Goal: Ask a question: Seek information or help from site administrators or community

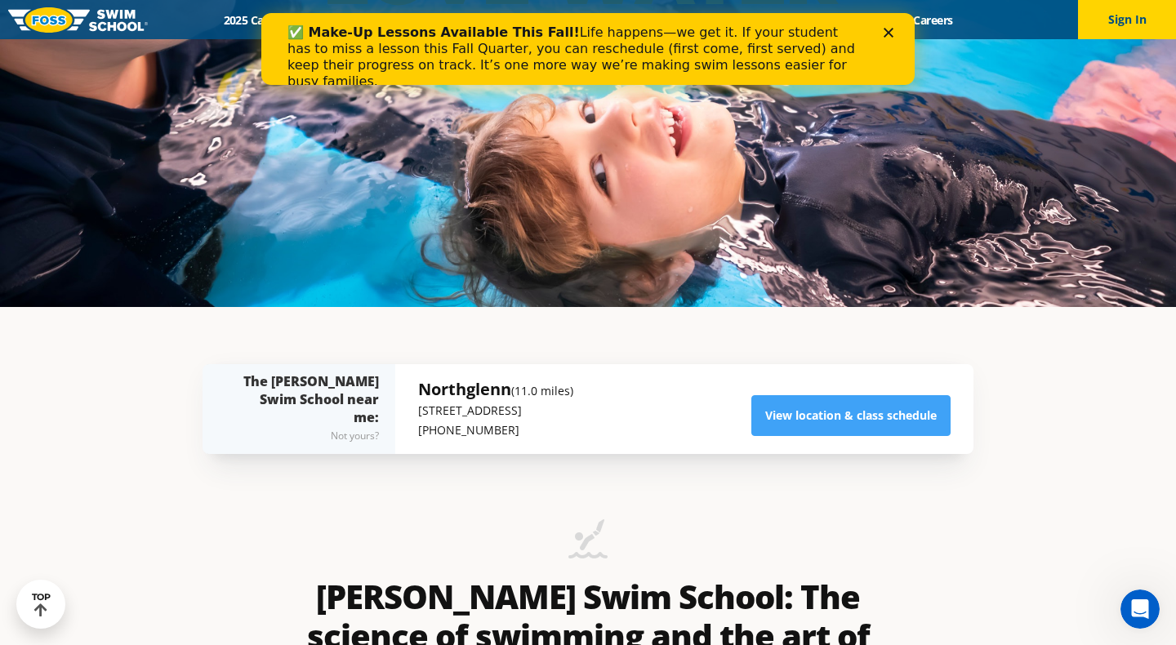
click at [893, 30] on div "Close" at bounding box center [892, 33] width 16 height 10
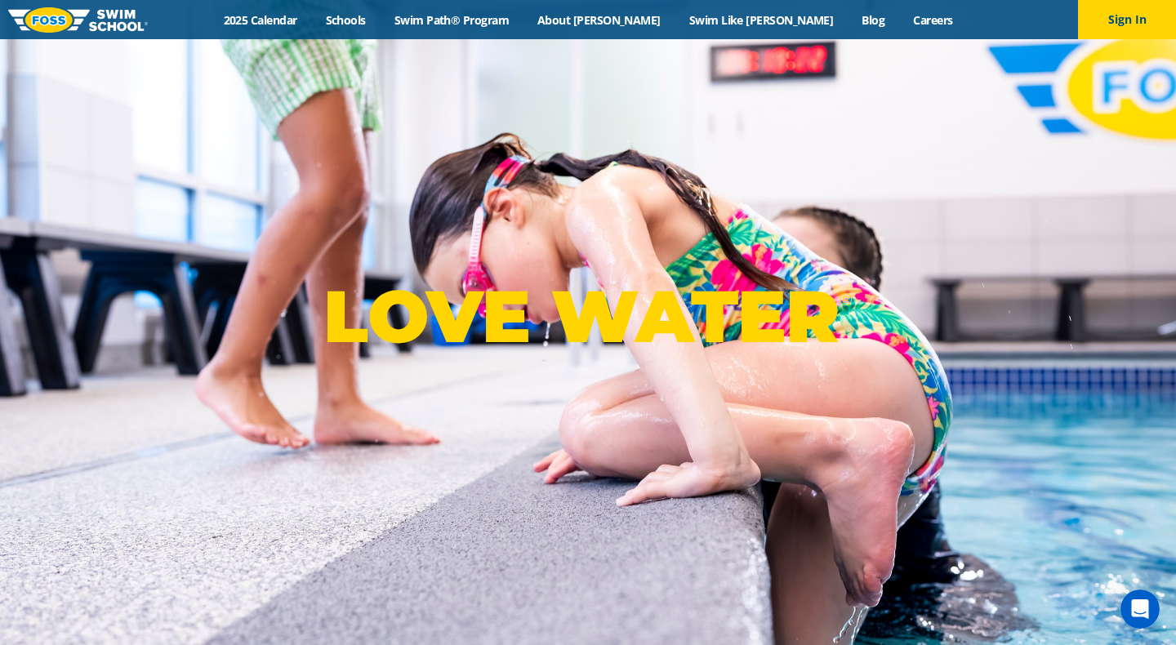
scroll to position [95, 0]
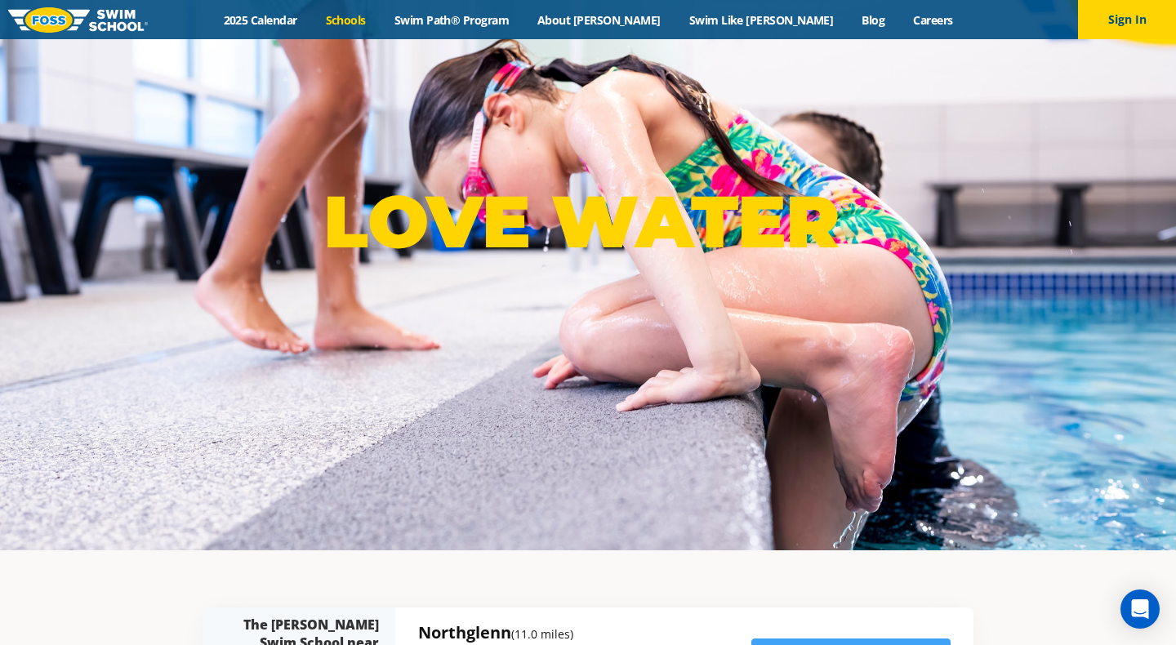
click at [380, 15] on link "Schools" at bounding box center [345, 20] width 69 height 16
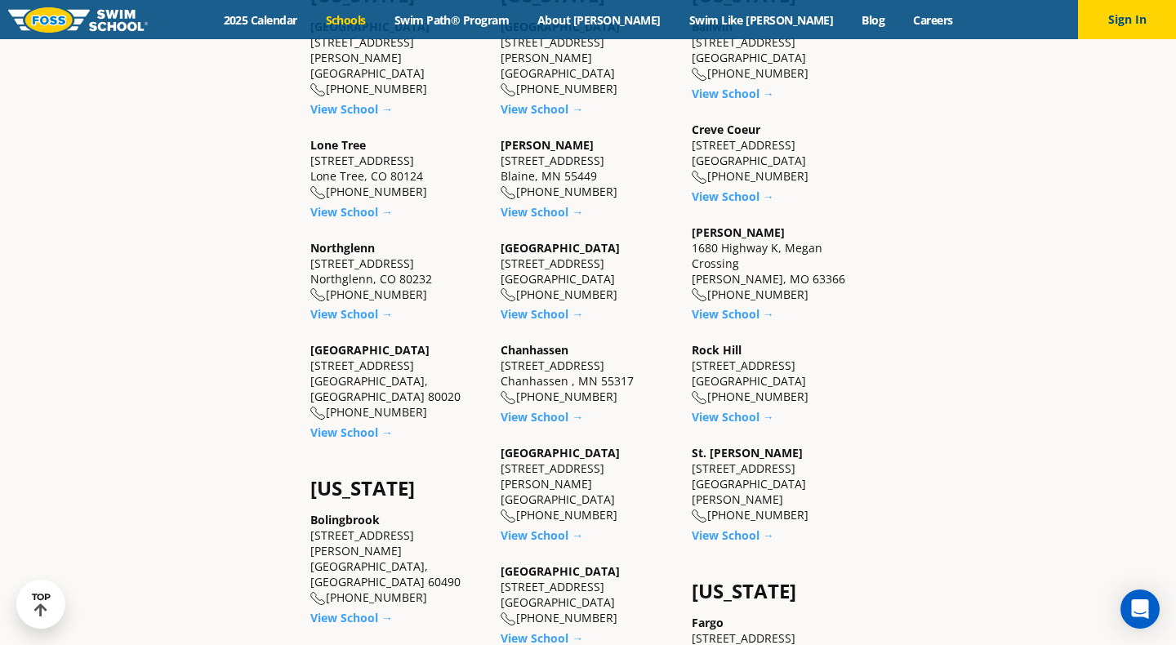
scroll to position [640, 0]
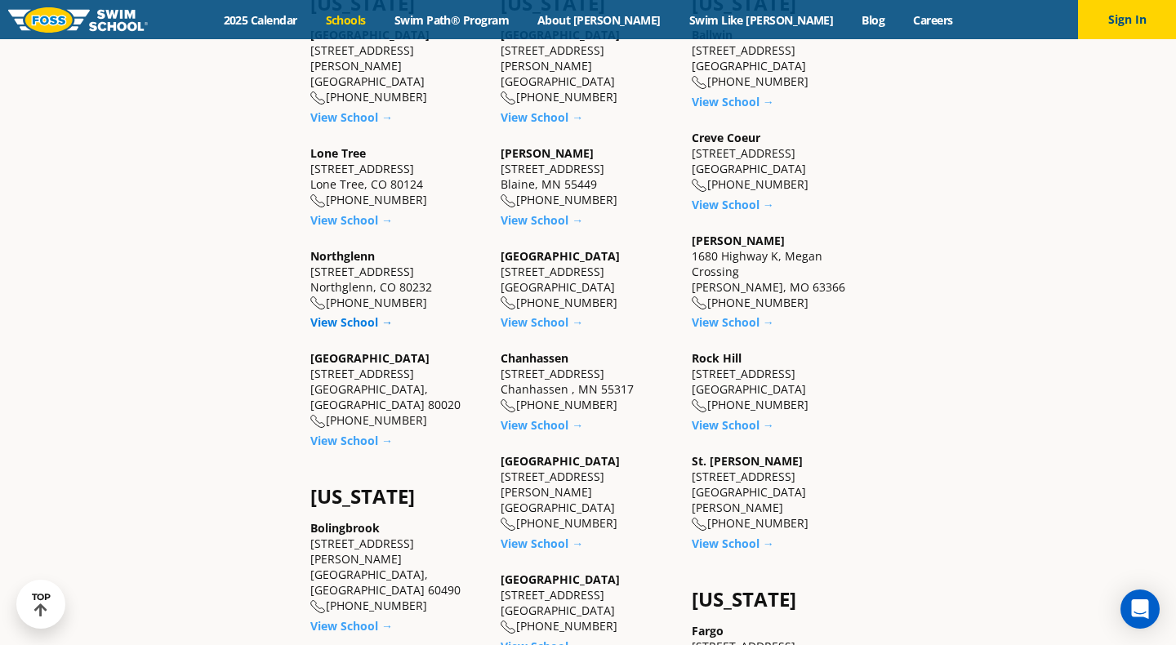
click at [359, 314] on link "View School →" at bounding box center [351, 322] width 82 height 16
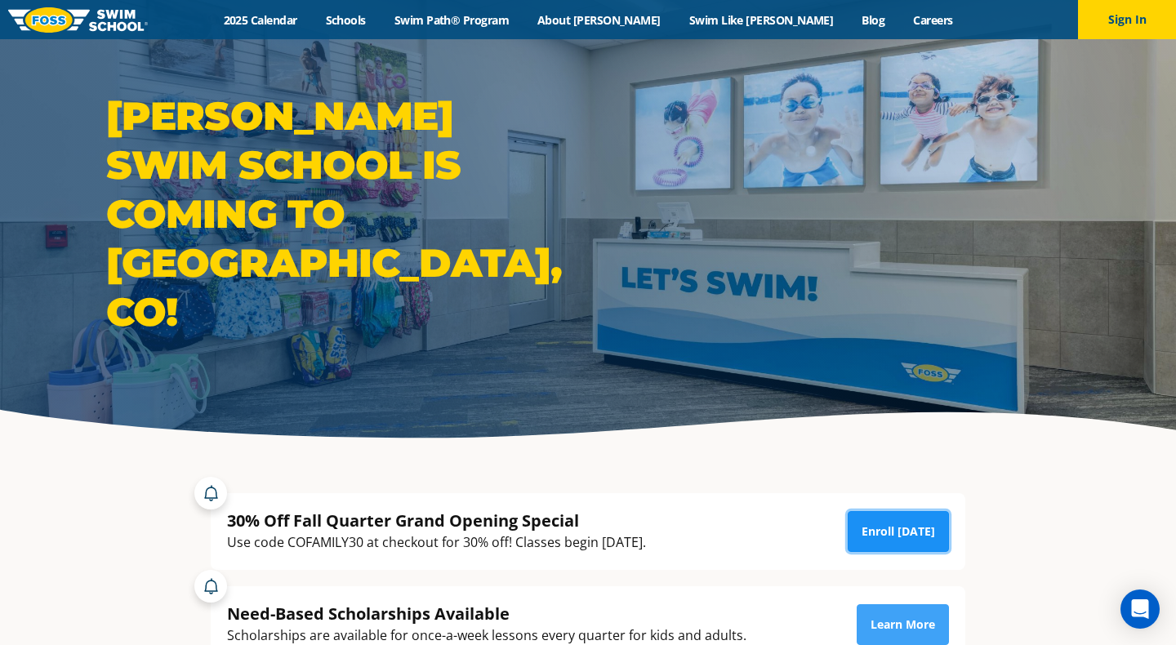
click at [926, 539] on link "Enroll [DATE]" at bounding box center [898, 531] width 101 height 41
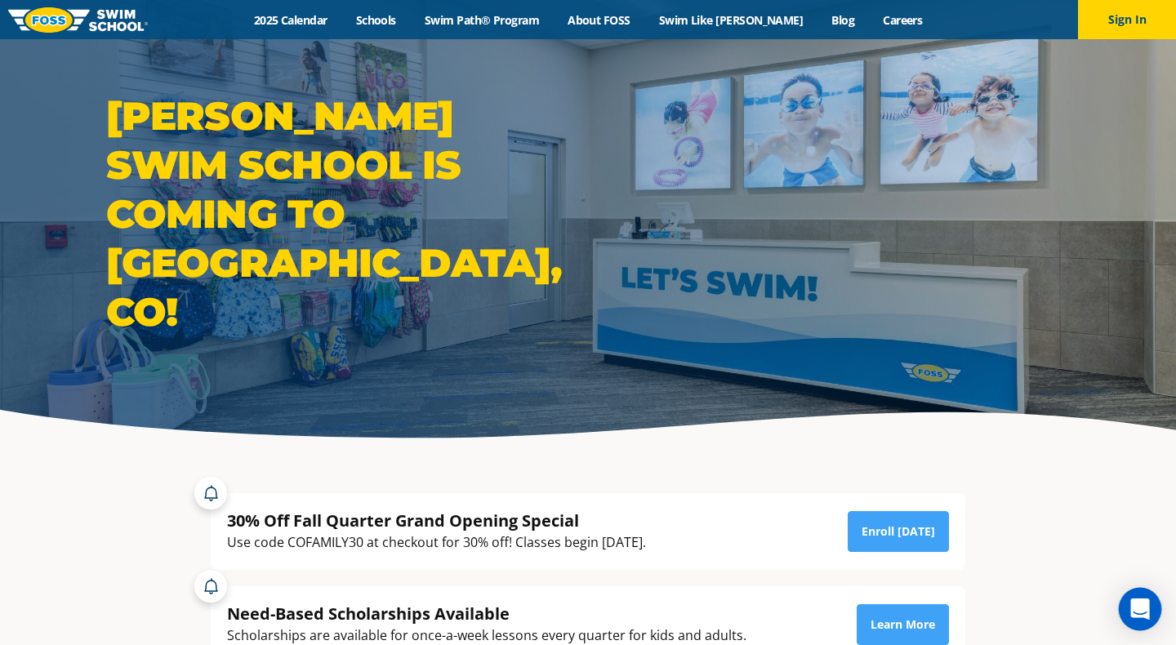
click at [1139, 608] on icon "Open Intercom Messenger" at bounding box center [1139, 609] width 19 height 21
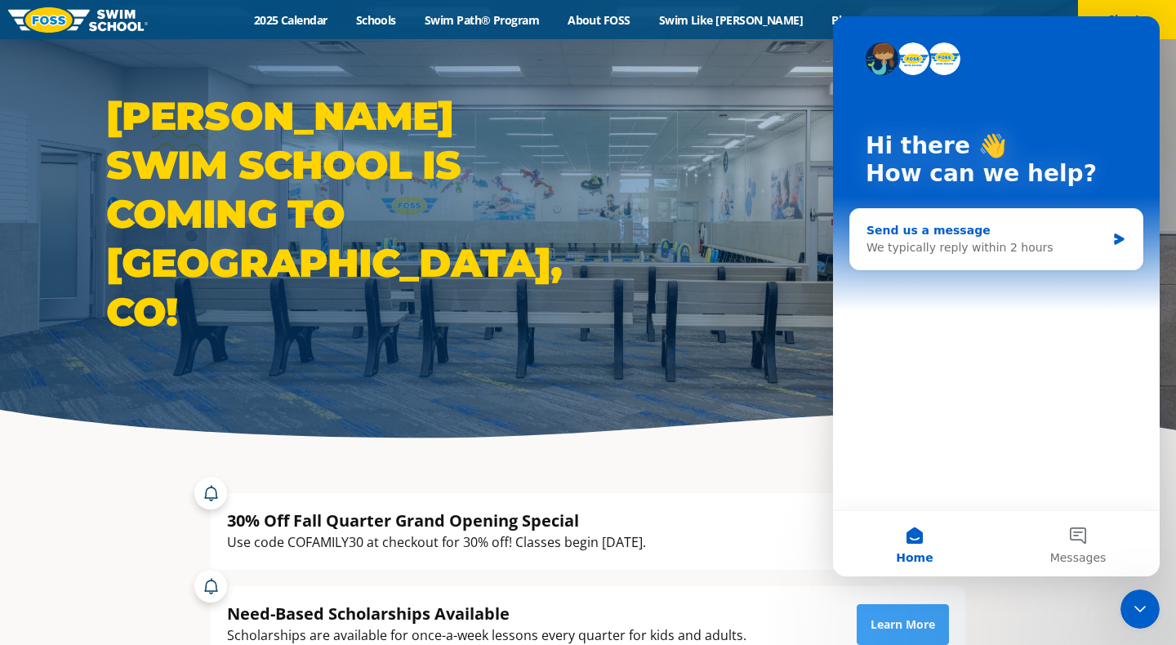
click at [978, 254] on div "We typically reply within 2 hours" at bounding box center [985, 247] width 239 height 17
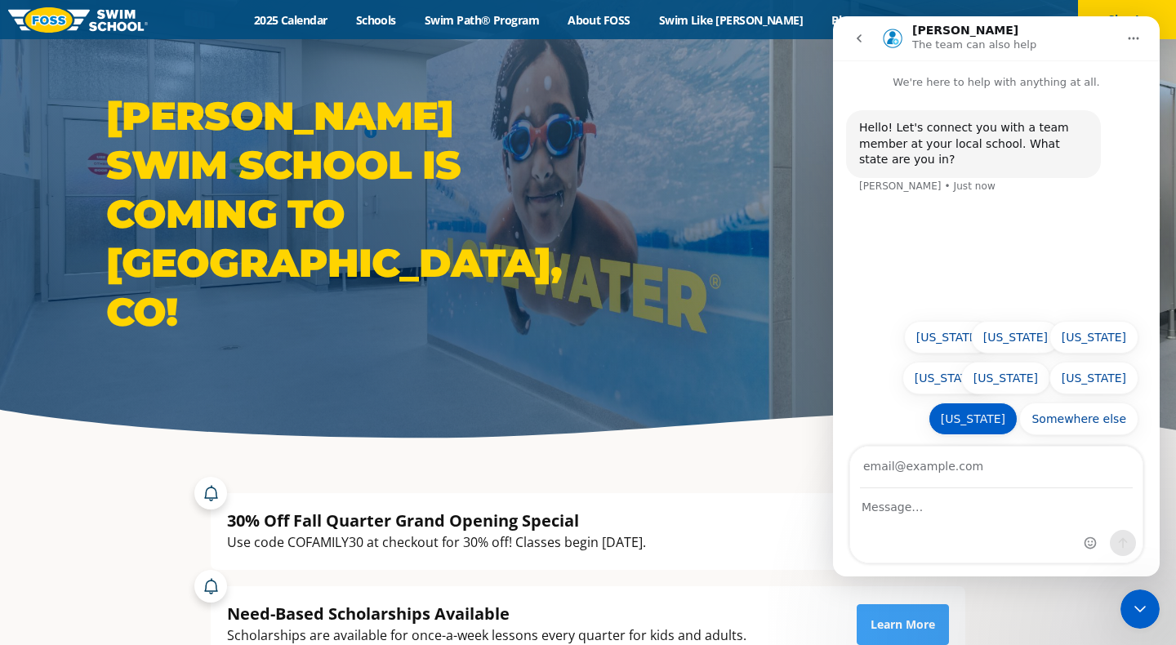
click at [990, 428] on button "[US_STATE]" at bounding box center [972, 419] width 89 height 33
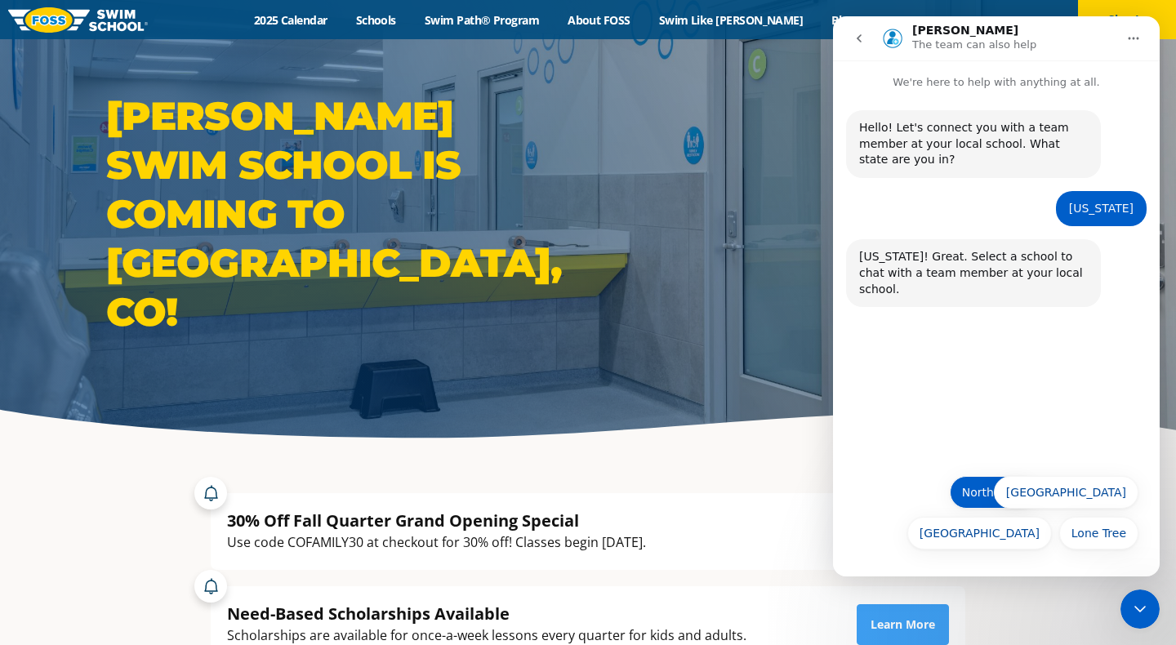
click at [995, 491] on button "Northglenn" at bounding box center [994, 492] width 88 height 33
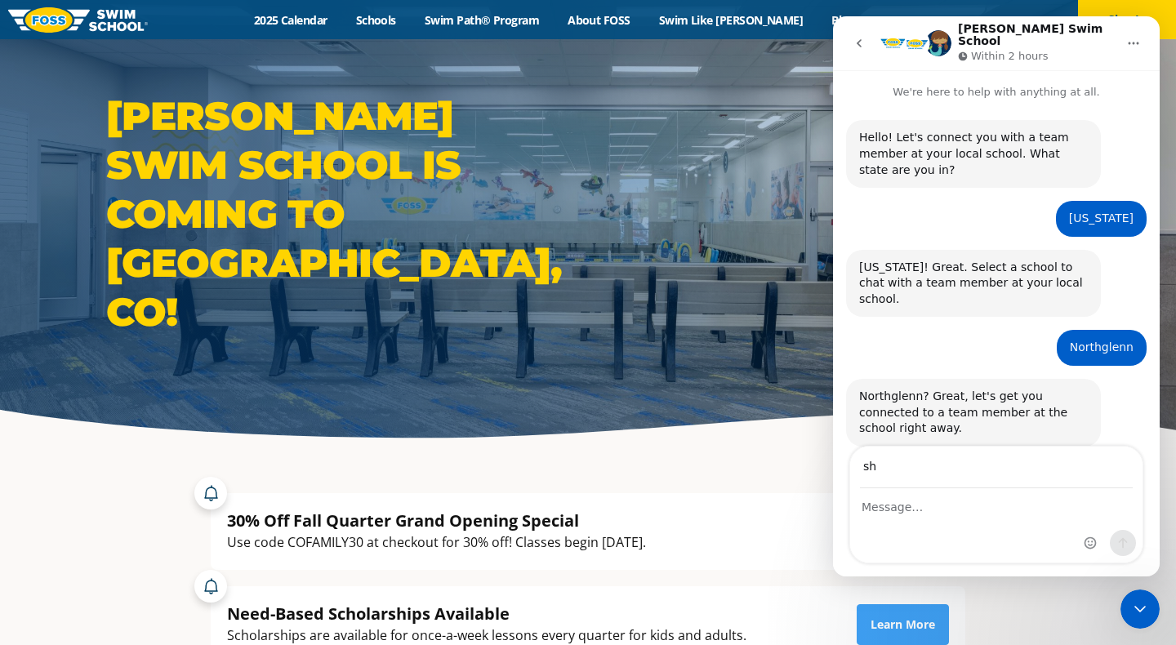
type input "[EMAIL_ADDRESS][DOMAIN_NAME]"
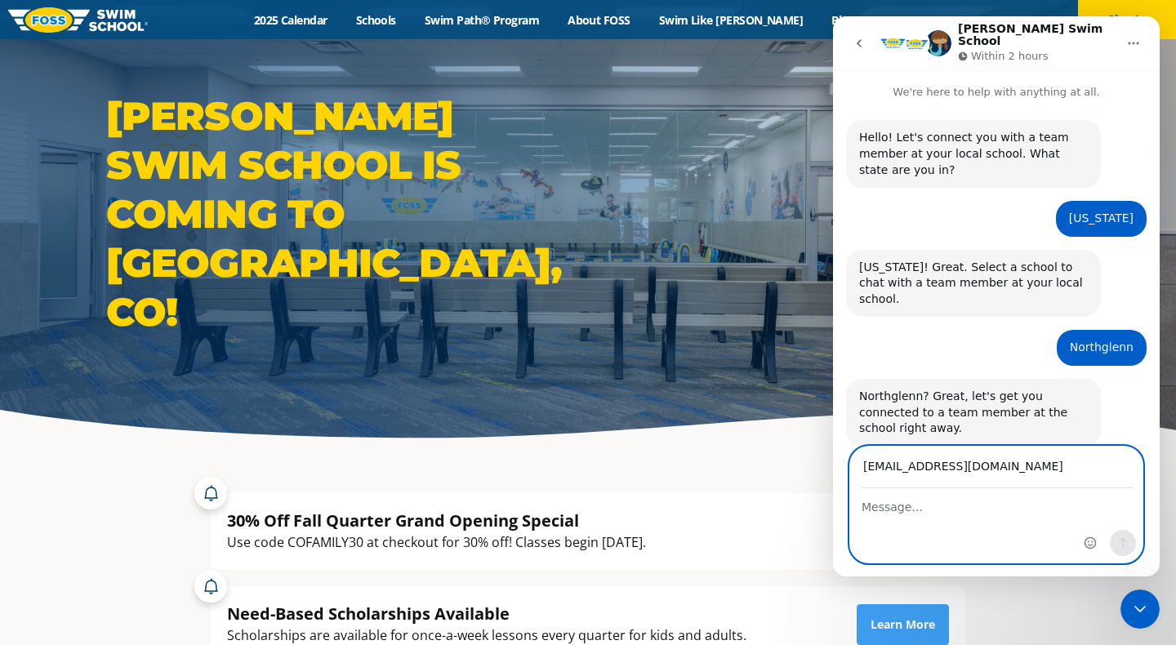
click at [1018, 516] on textarea "Message…" at bounding box center [996, 503] width 292 height 28
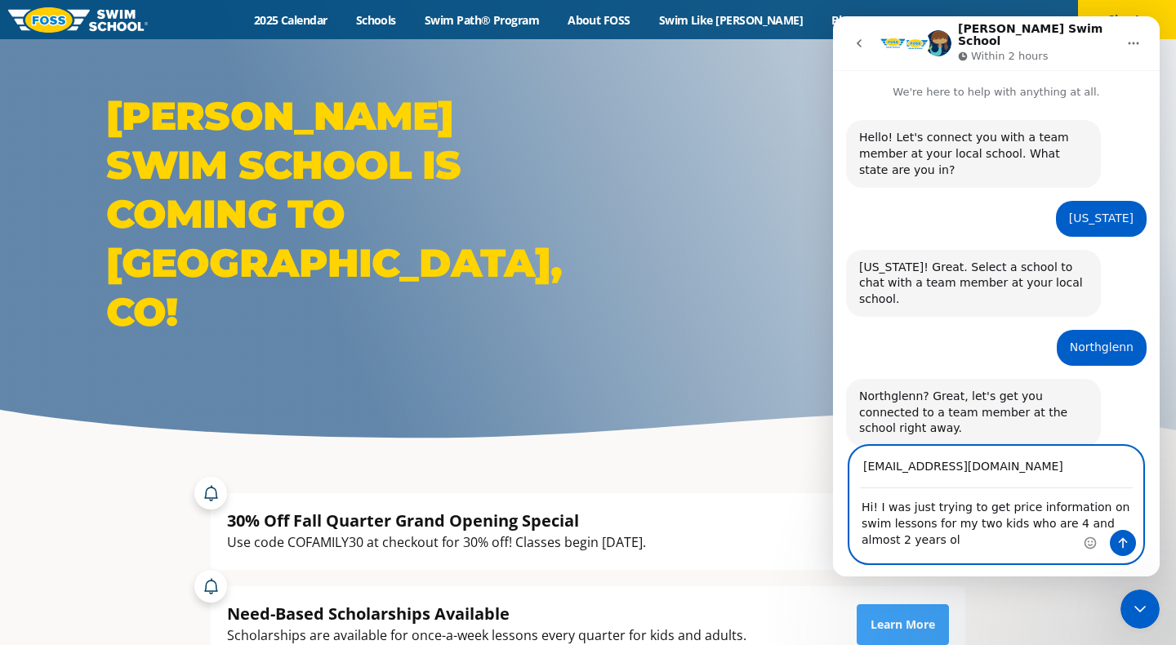
type textarea "Hi! I was just trying to get price information on swim lessons for my two kids …"
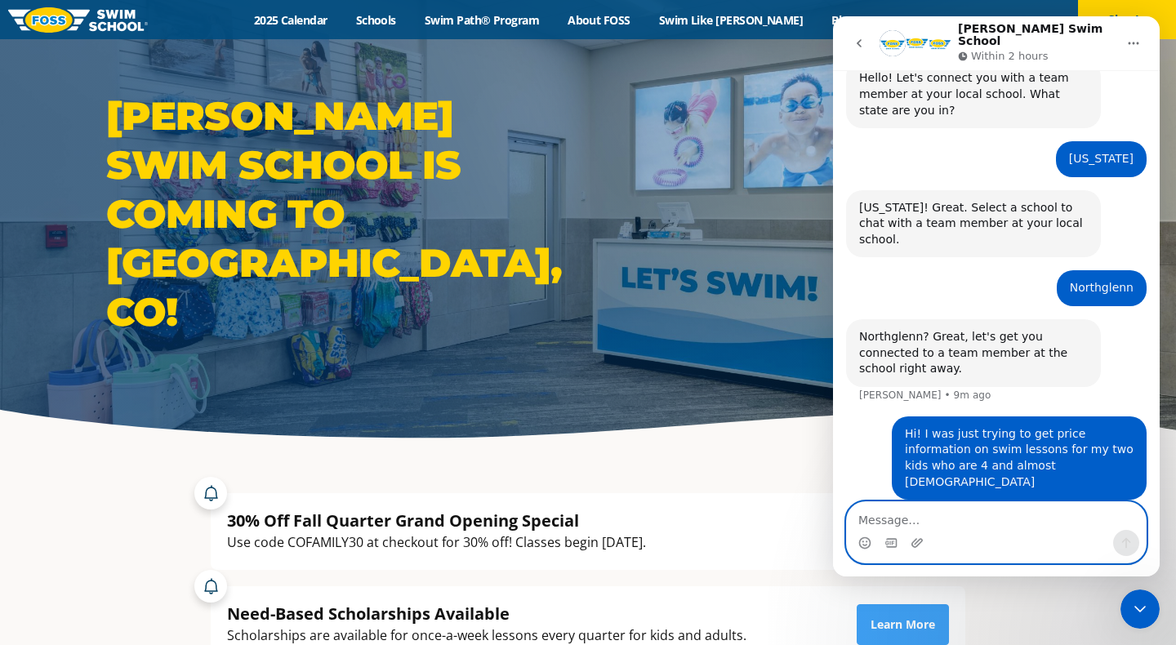
scroll to position [17, 0]
